Goal: Transaction & Acquisition: Purchase product/service

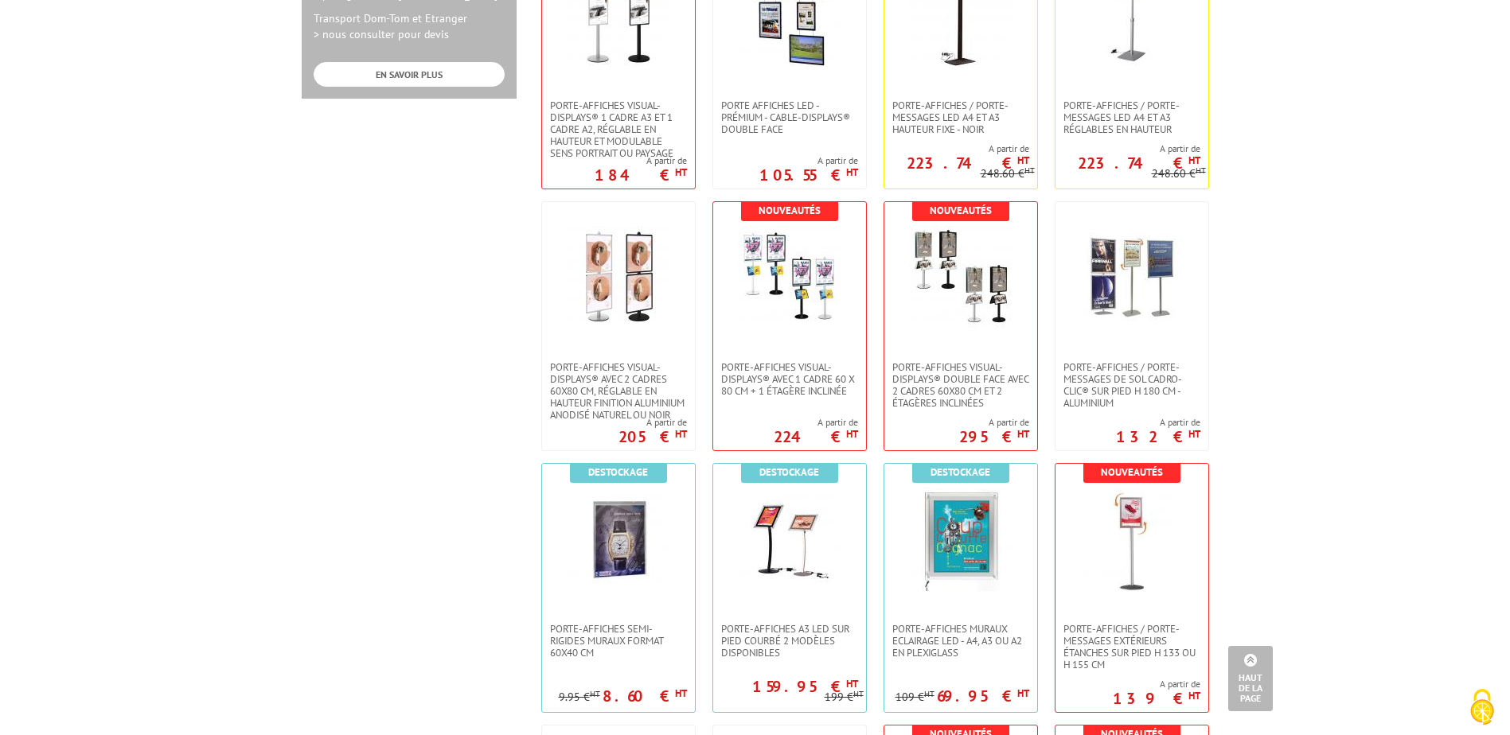
scroll to position [955, 0]
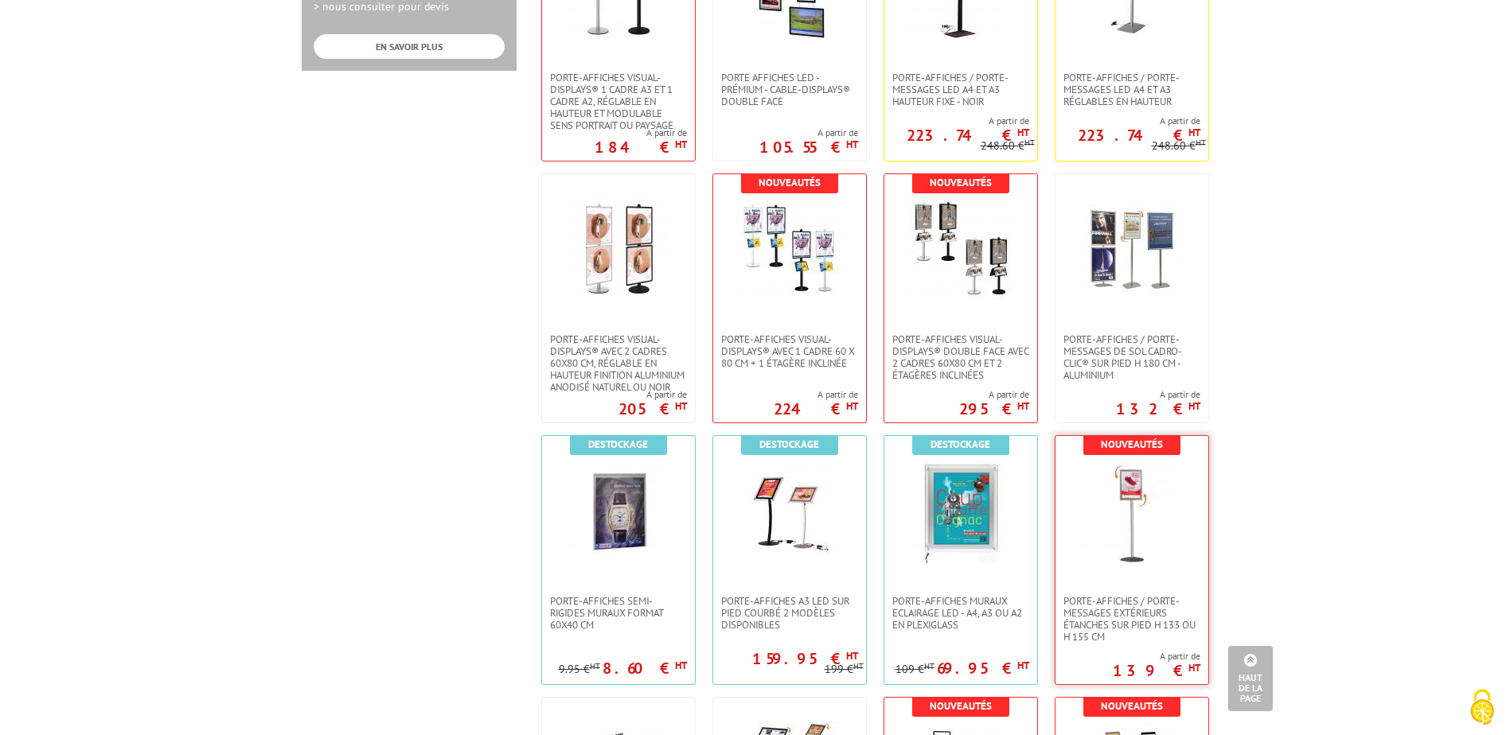
click at [1159, 520] on img at bounding box center [1131, 511] width 103 height 103
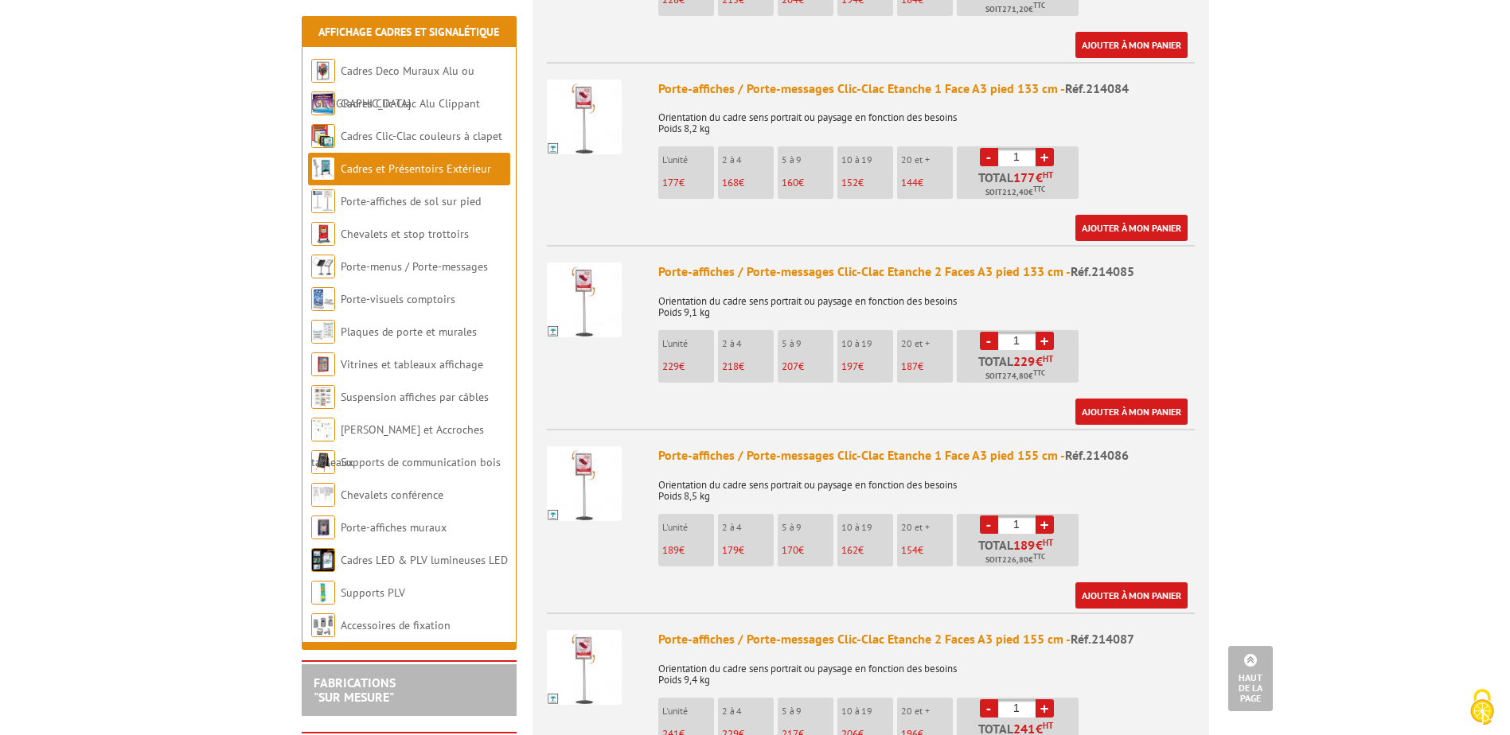
scroll to position [1353, 0]
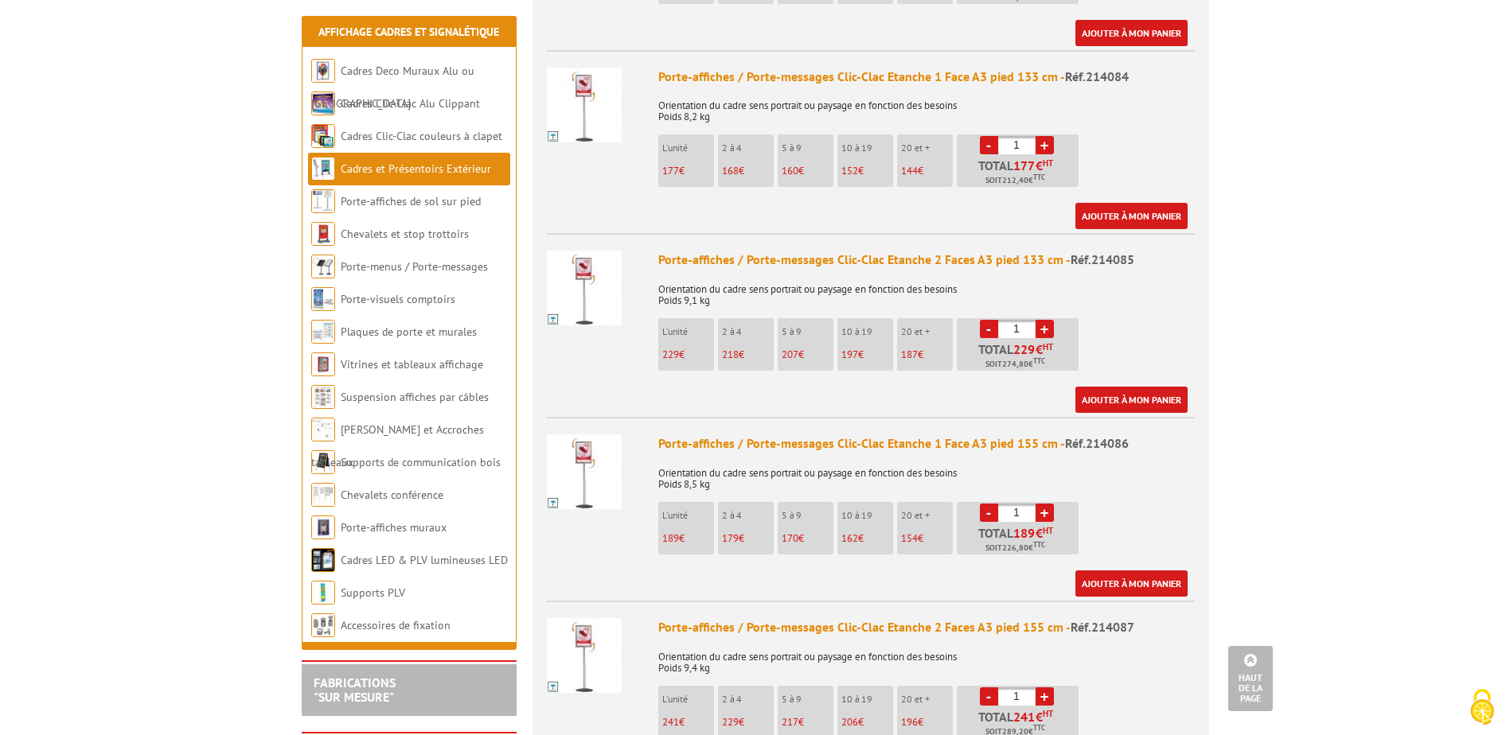
click at [680, 510] on p "L'unité" at bounding box center [688, 515] width 52 height 11
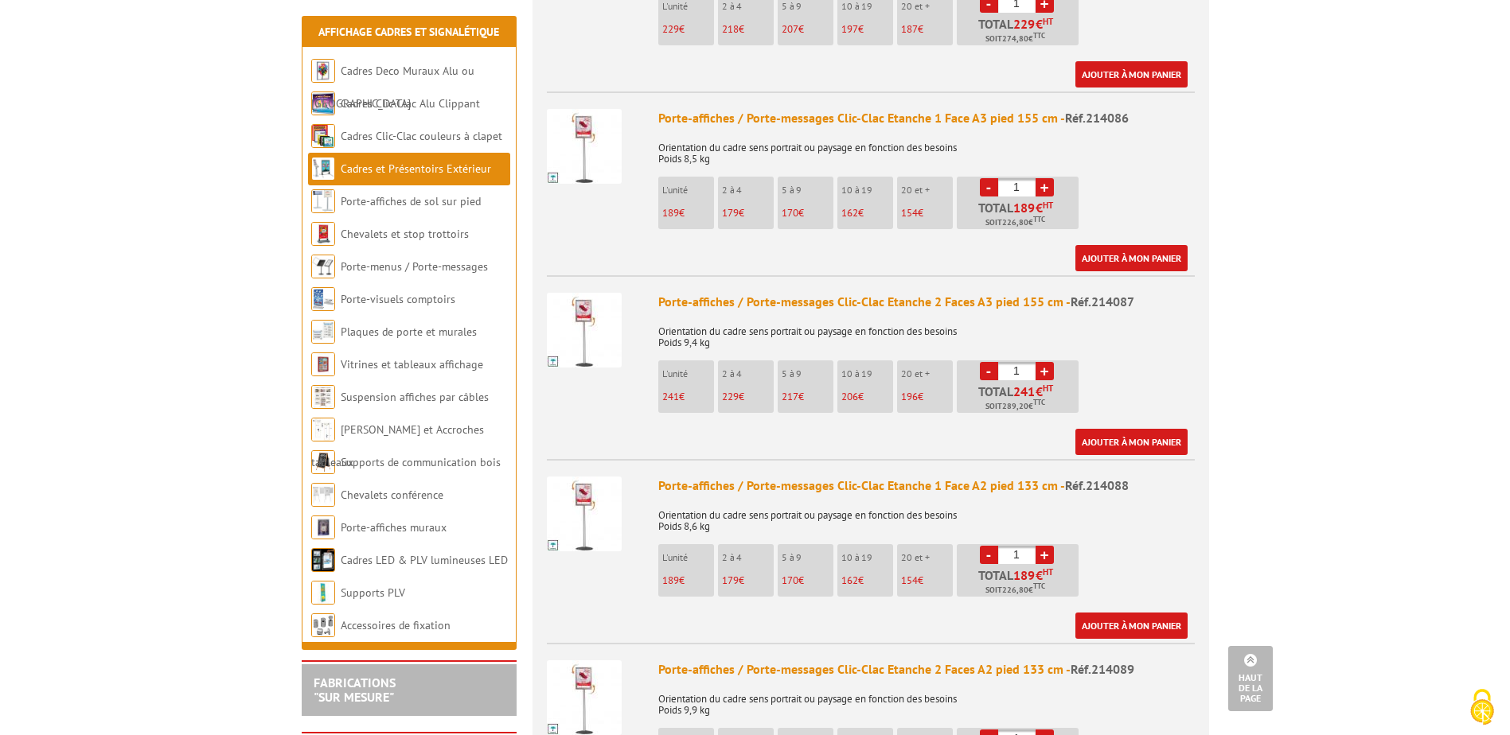
scroll to position [1751, 0]
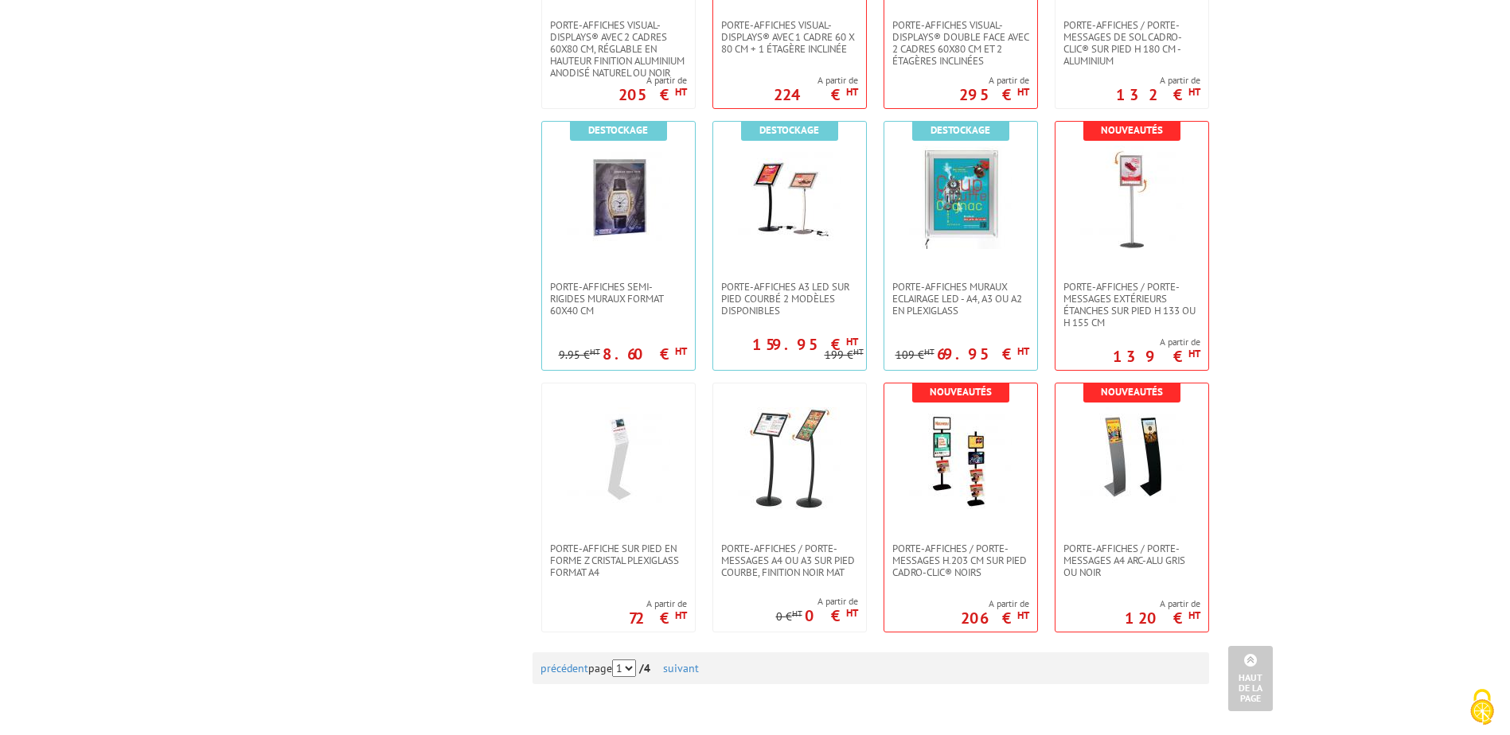
scroll to position [1273, 0]
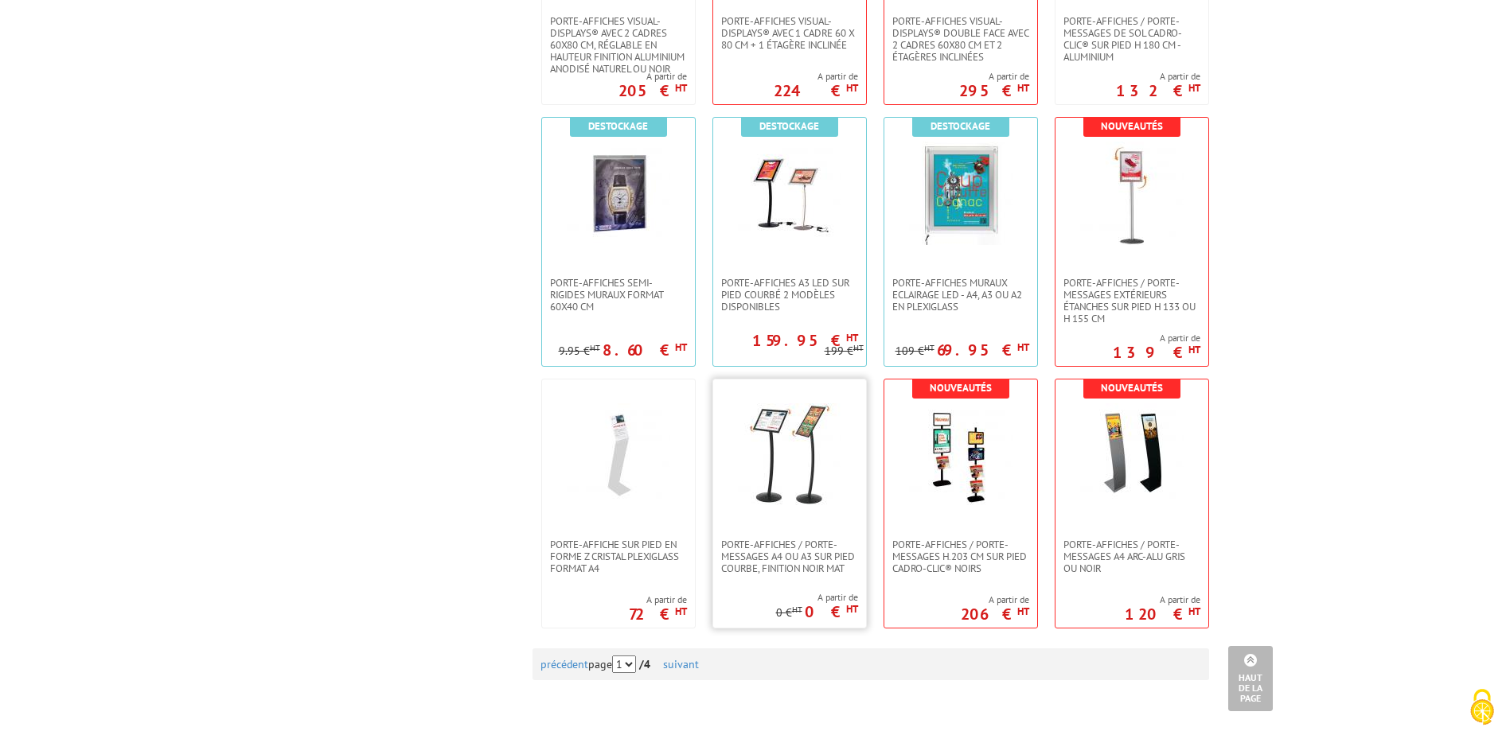
click at [727, 434] on link at bounding box center [789, 459] width 153 height 159
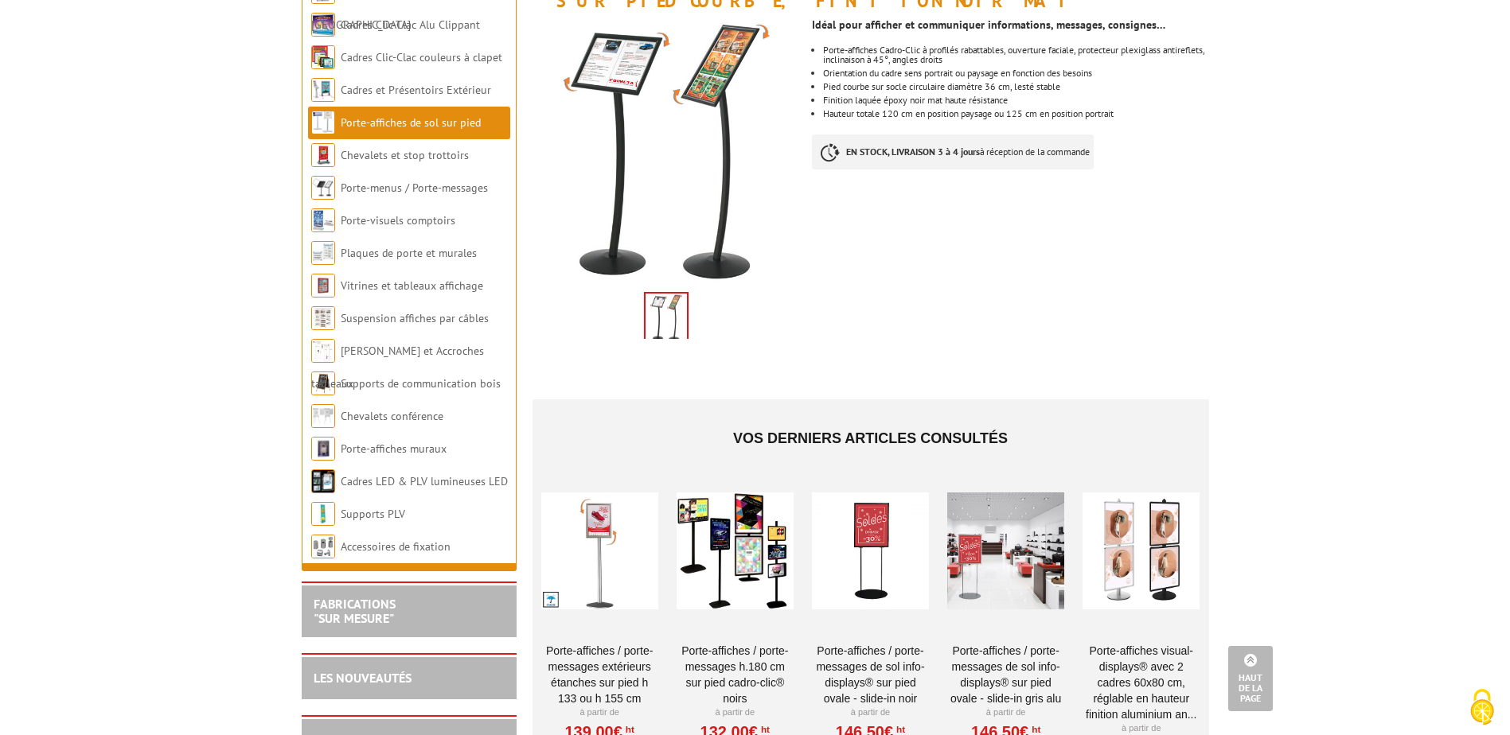
scroll to position [80, 0]
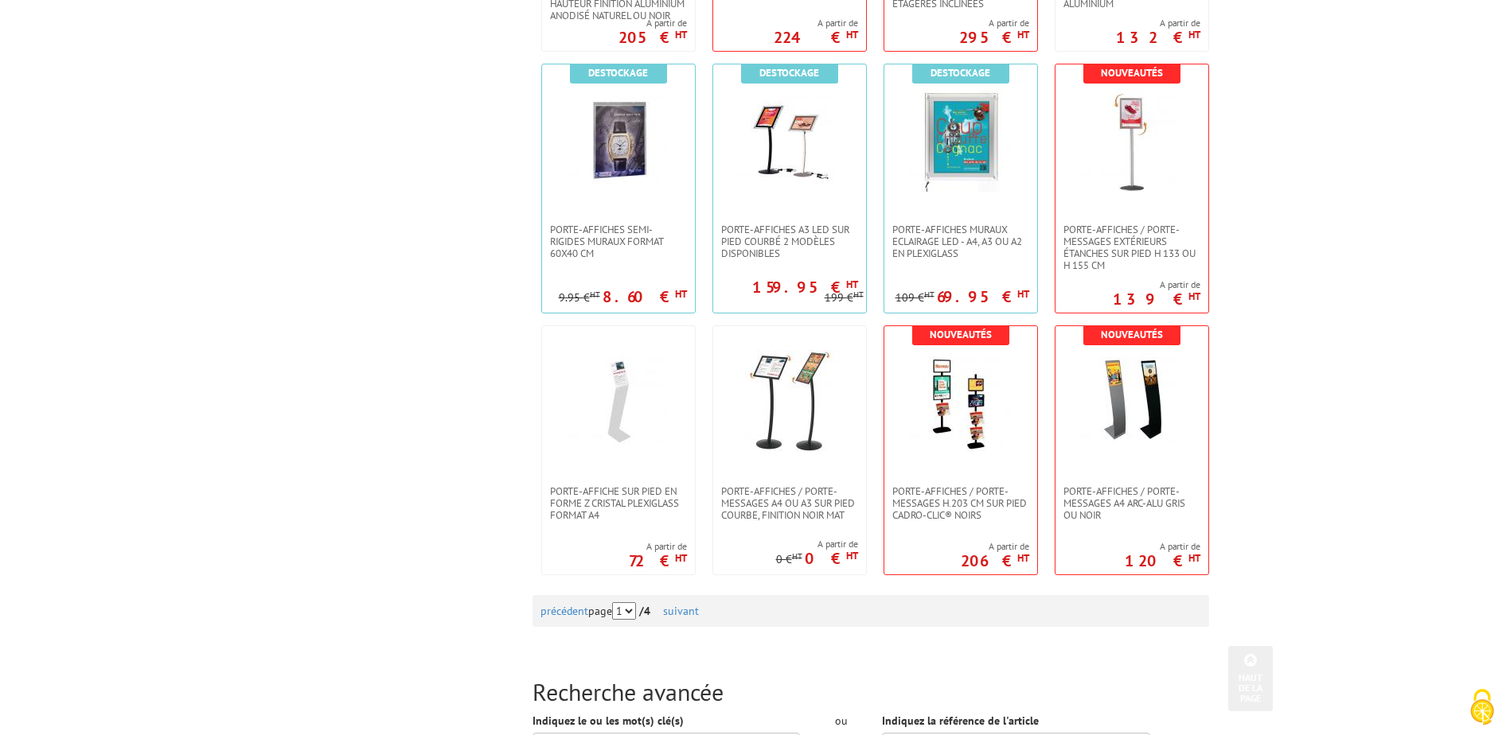
scroll to position [1353, 0]
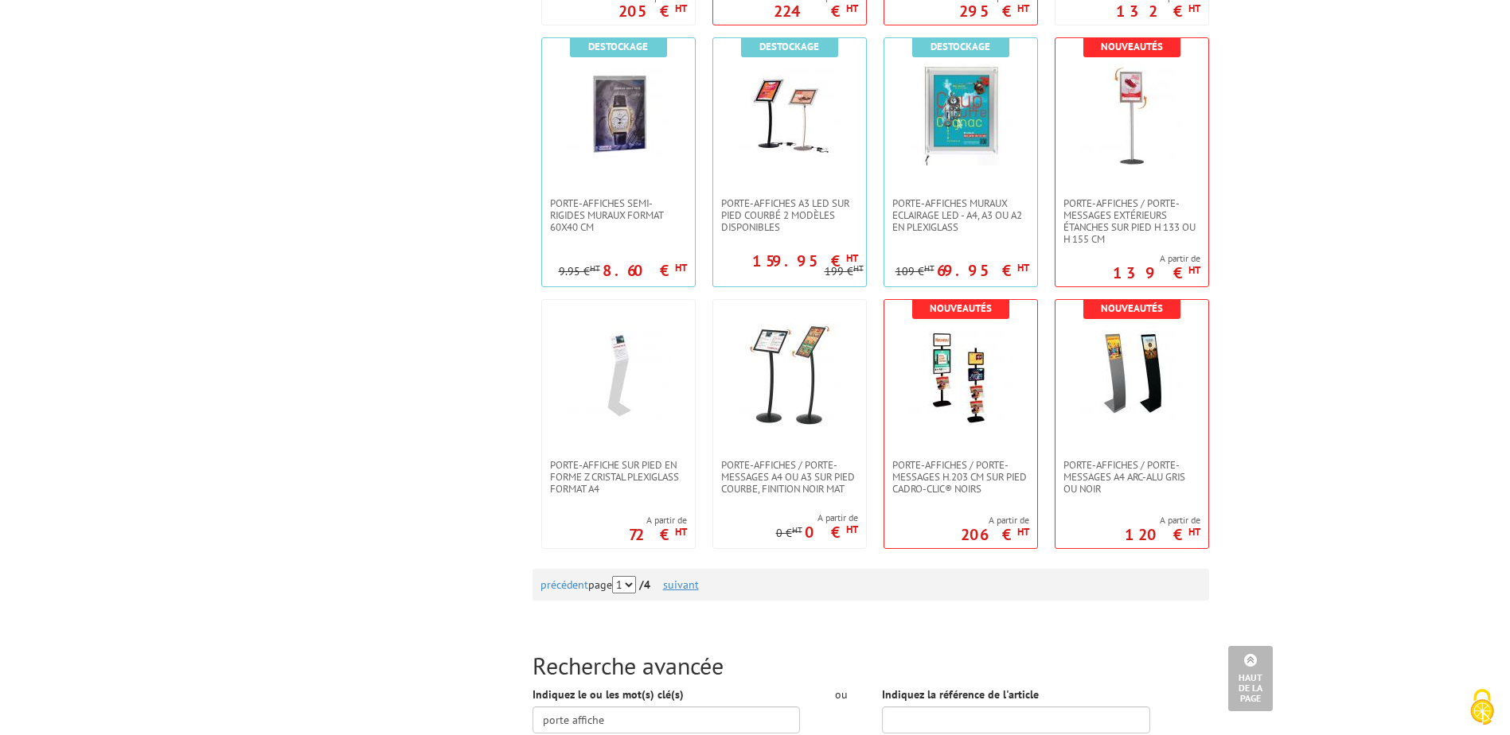
click at [690, 583] on link "suivant" at bounding box center [681, 585] width 36 height 14
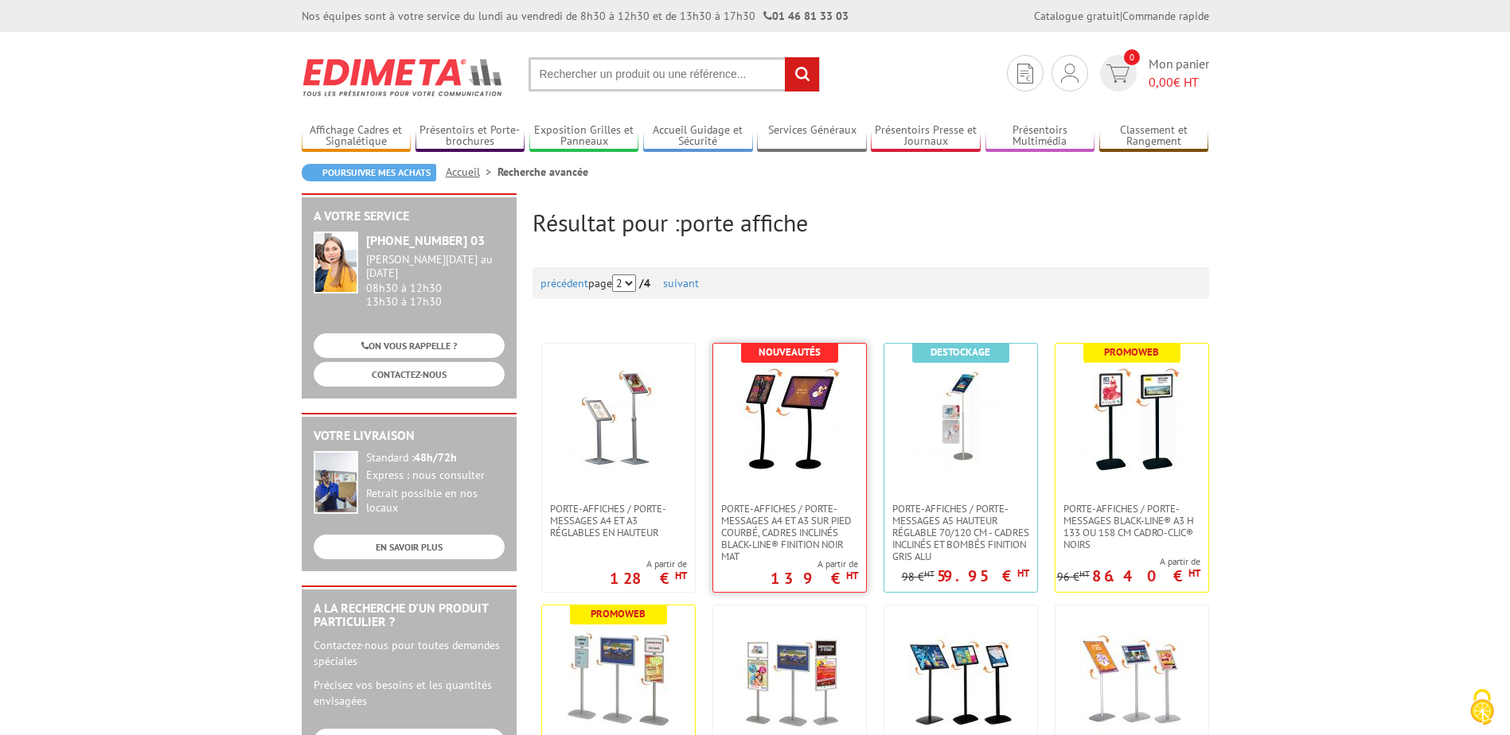
click at [841, 438] on link at bounding box center [789, 423] width 153 height 159
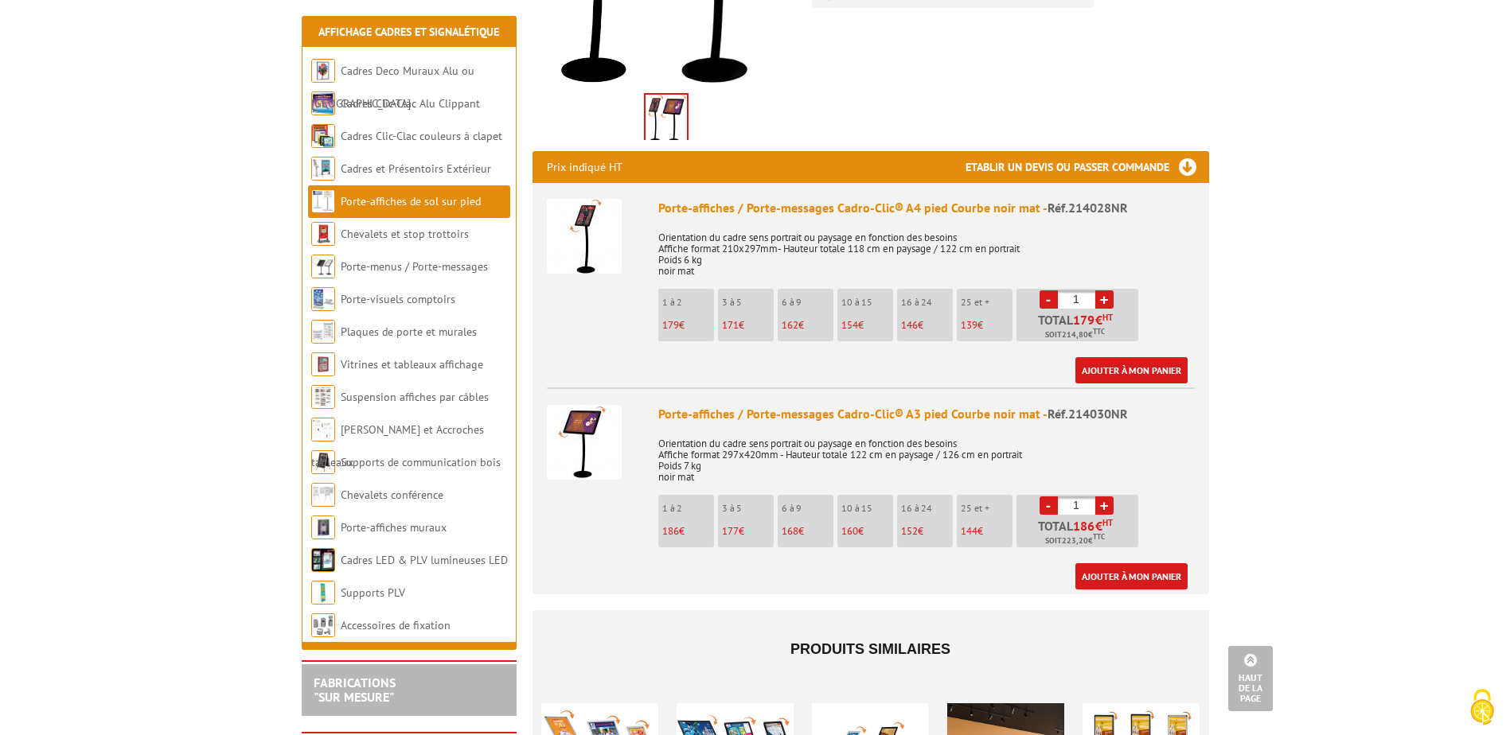
scroll to position [716, 0]
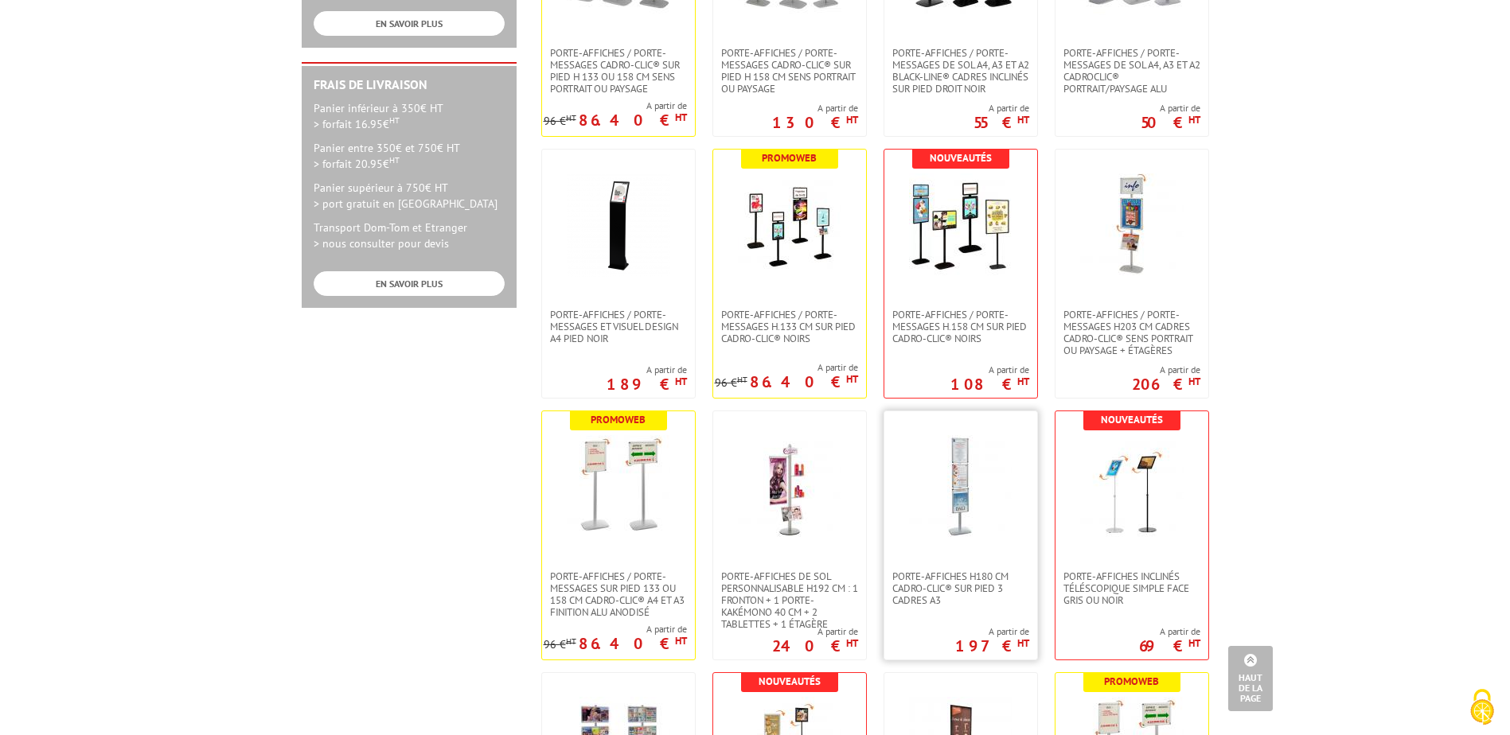
scroll to position [716, 0]
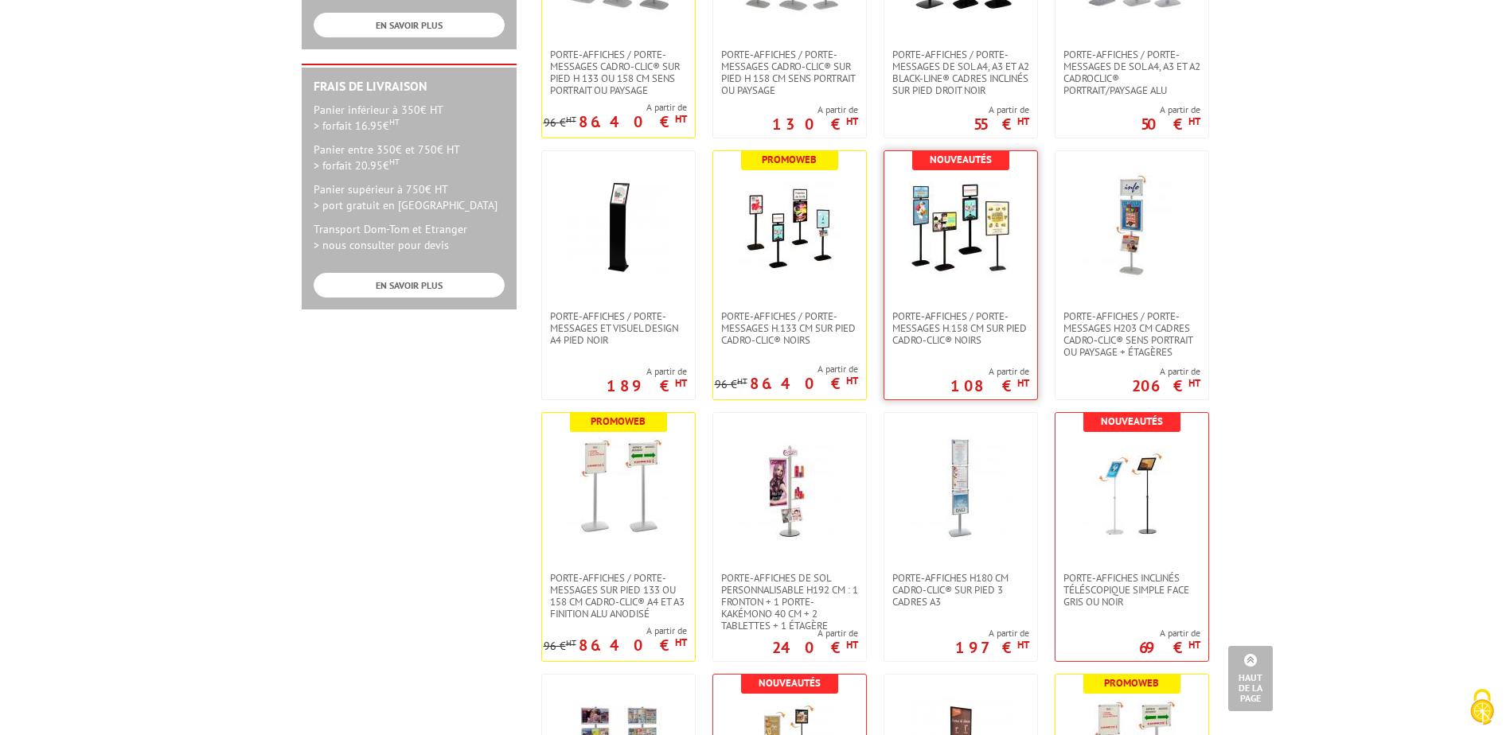
click at [901, 372] on div "Nouveautés Porte-affiches / Porte-messages H.158 cm sur pied Cadro-Clic® NOIRS …" at bounding box center [960, 275] width 154 height 250
click at [912, 332] on span "Porte-affiches / Porte-messages H.158 cm sur pied Cadro-Clic® NOIRS" at bounding box center [960, 328] width 137 height 36
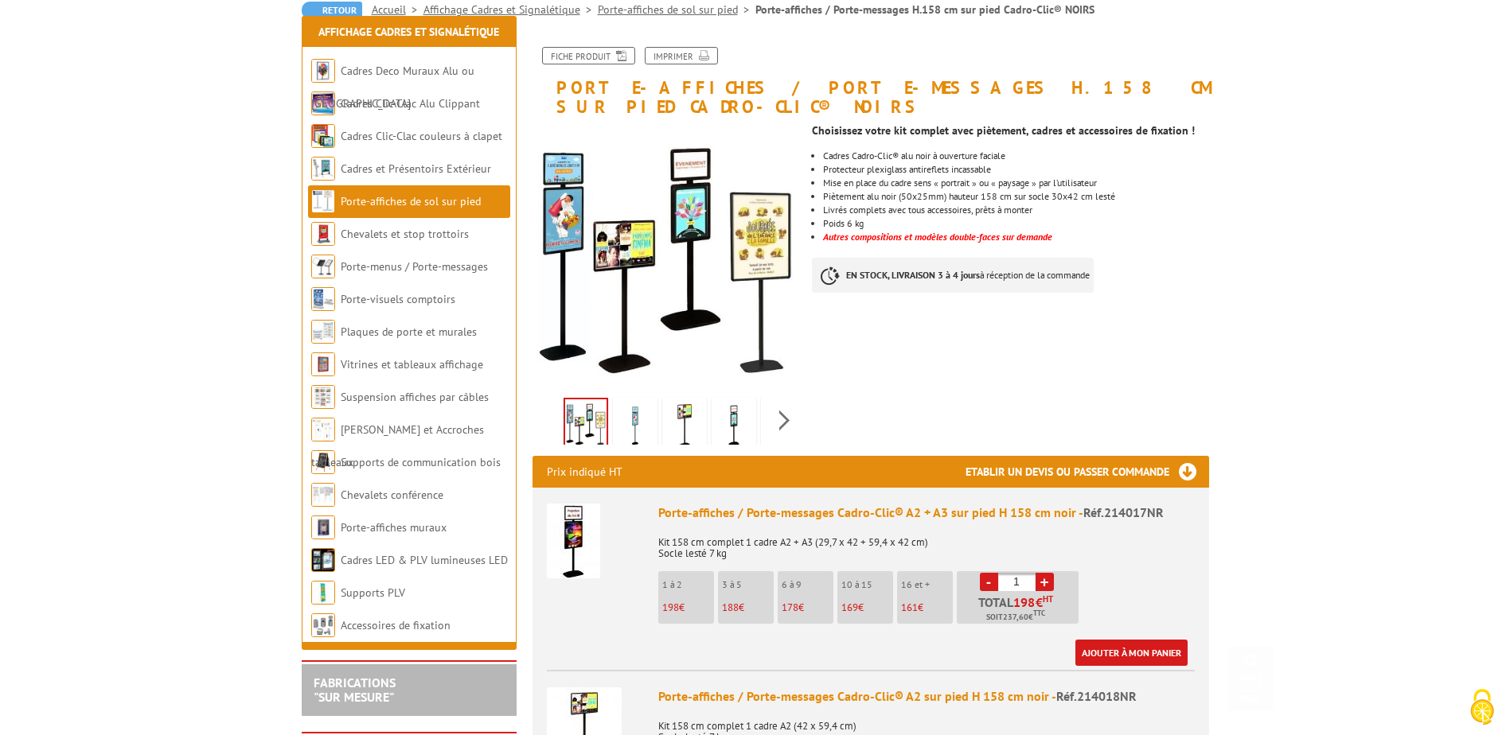
scroll to position [398, 0]
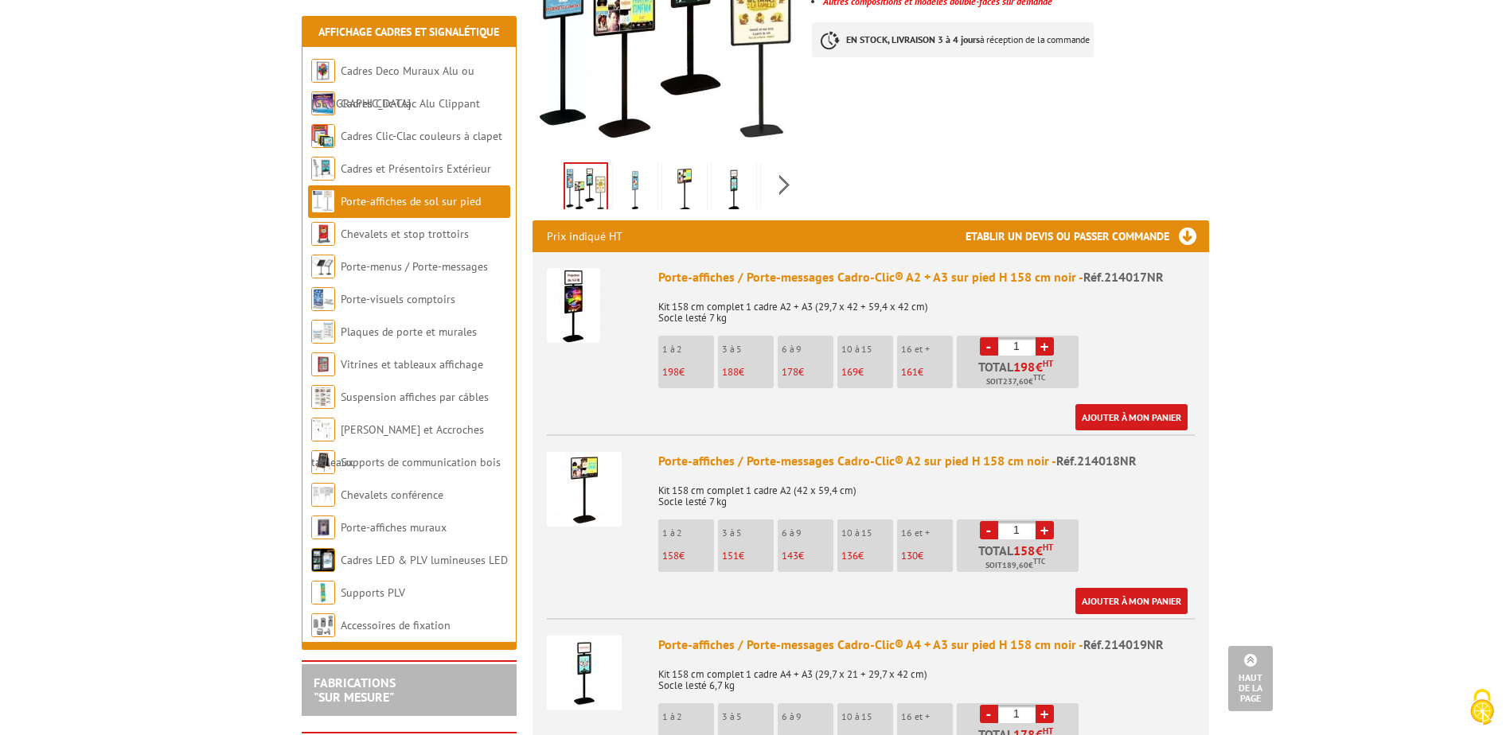
click at [571, 298] on img at bounding box center [573, 305] width 53 height 75
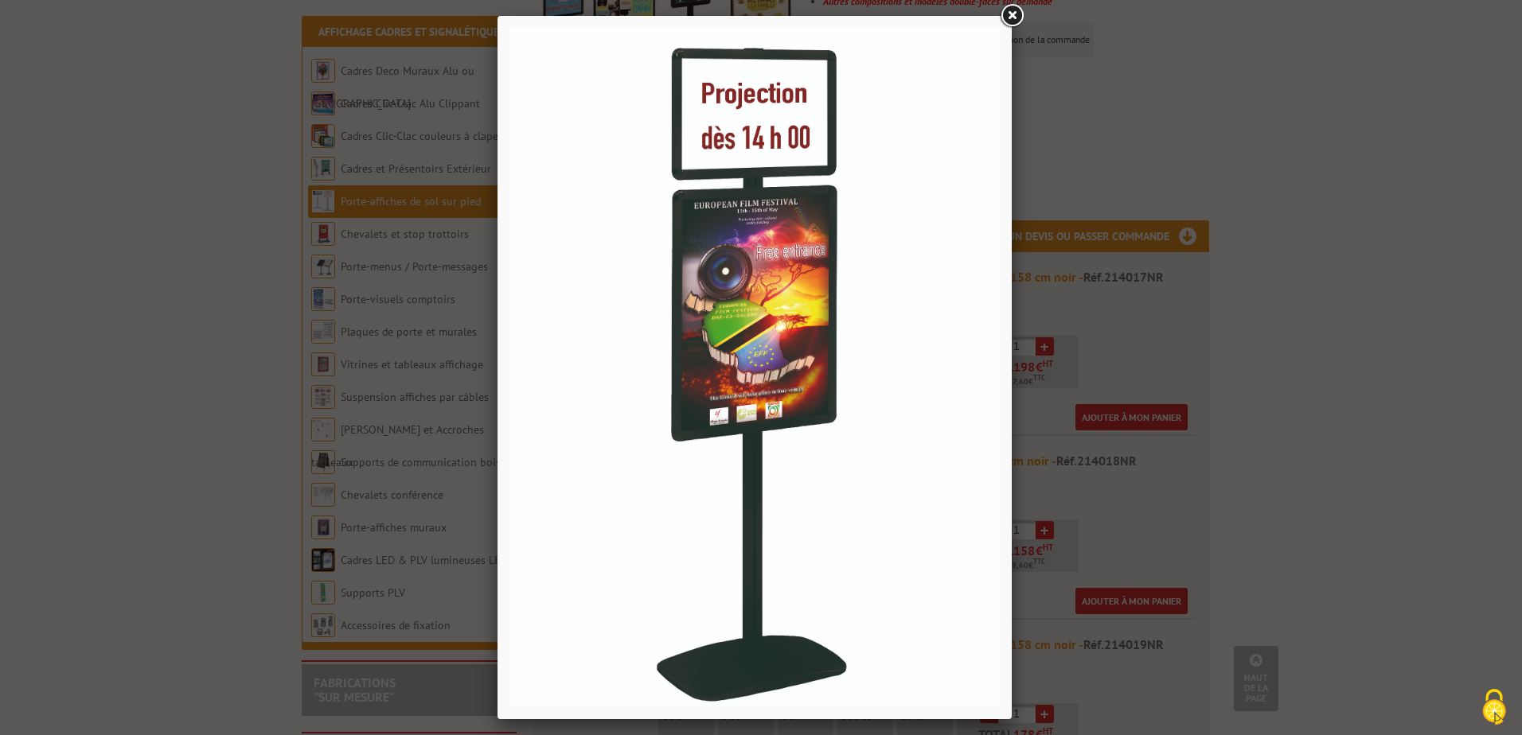
click at [1108, 220] on div at bounding box center [761, 367] width 1522 height 735
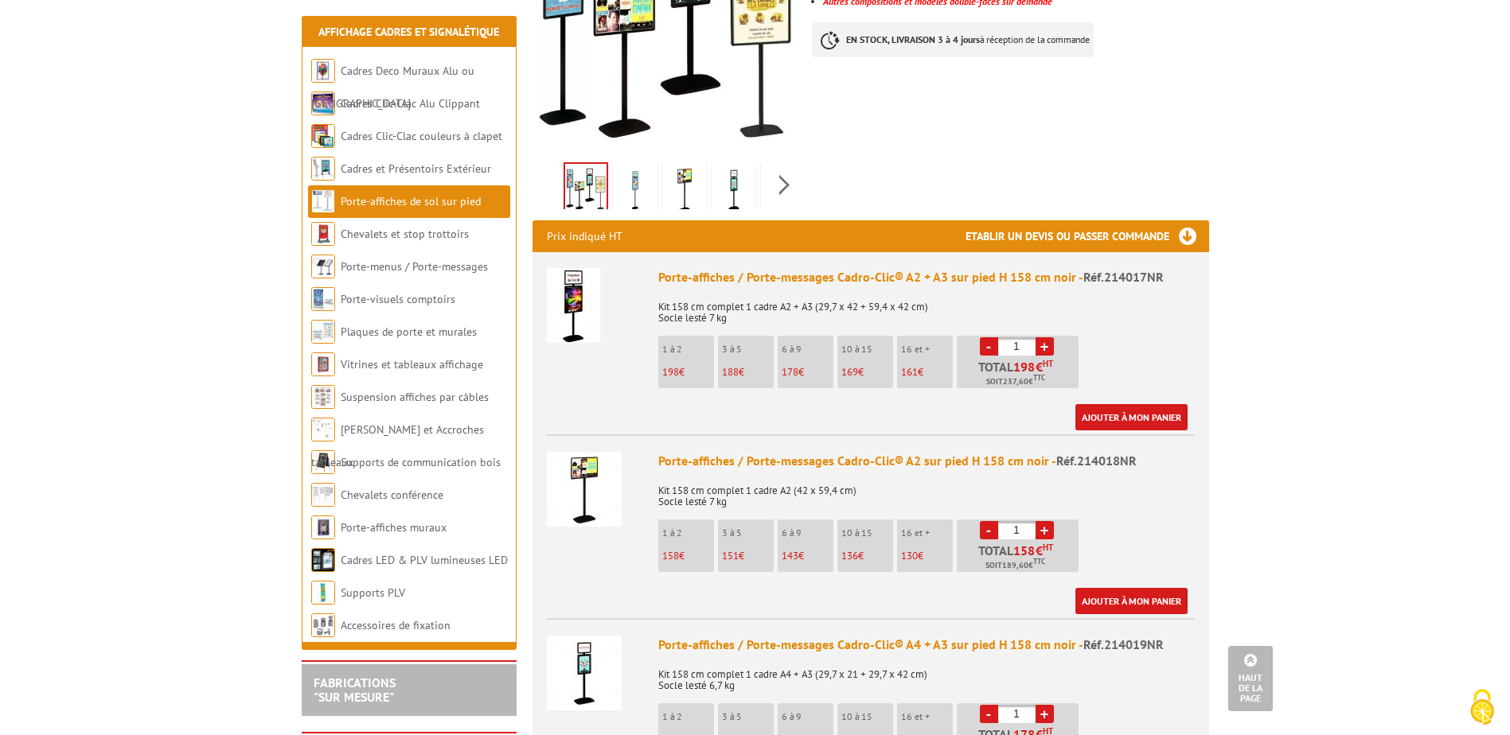
click at [1044, 337] on link "+" at bounding box center [1044, 346] width 18 height 18
type input "2"
click at [1100, 404] on link "Ajouter à mon panier" at bounding box center [1131, 417] width 112 height 26
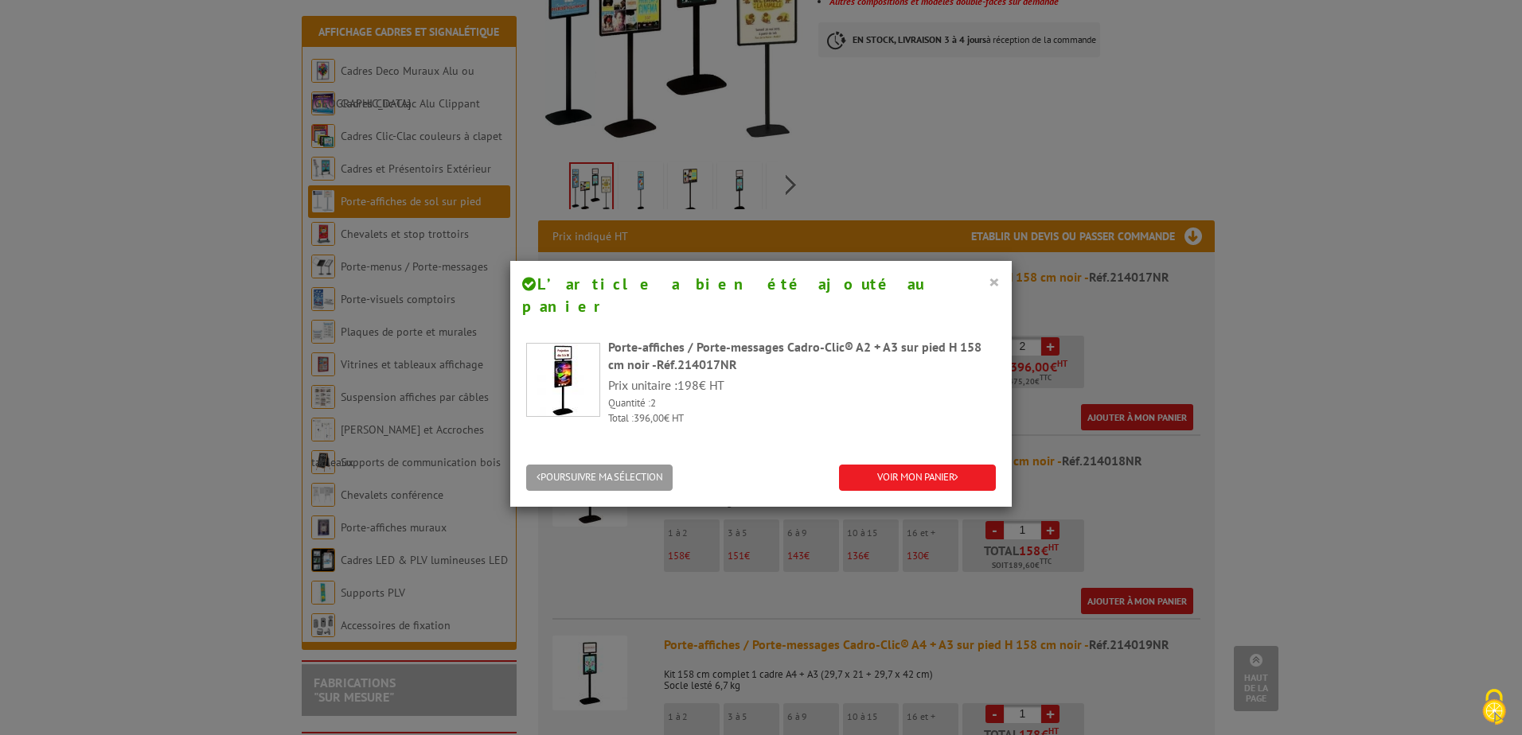
click at [988, 285] on button "×" at bounding box center [993, 281] width 11 height 21
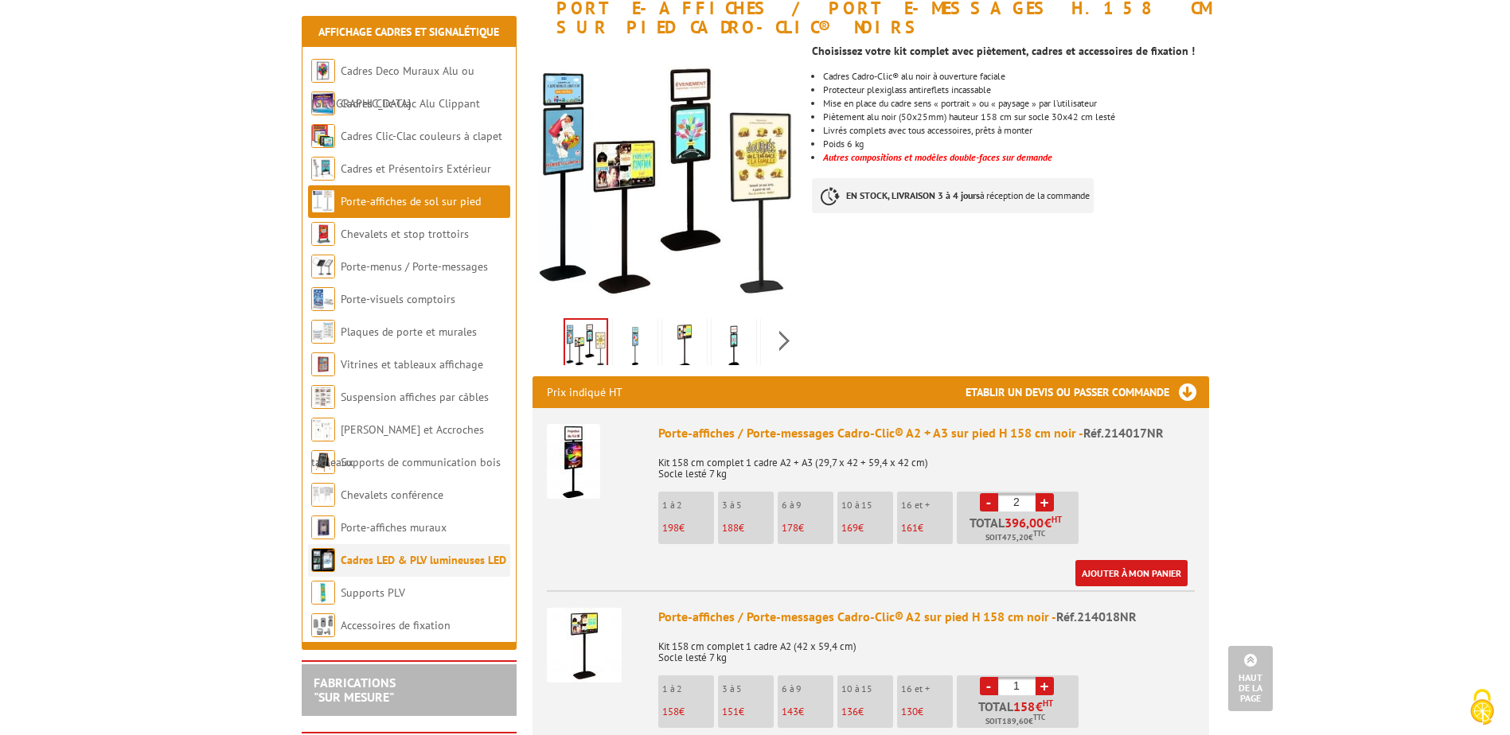
scroll to position [239, 0]
